Goal: Transaction & Acquisition: Purchase product/service

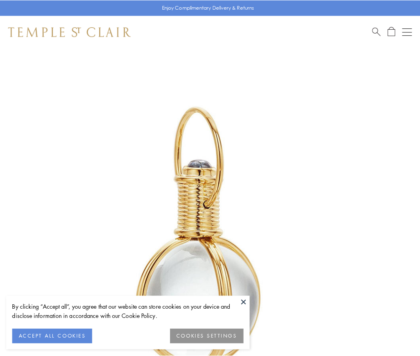
scroll to position [209, 0]
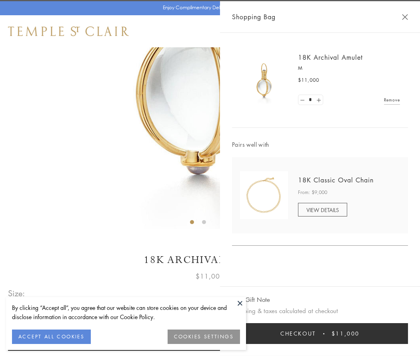
click at [320, 333] on button "Checkout $11,000" at bounding box center [320, 333] width 176 height 21
